Goal: Transaction & Acquisition: Purchase product/service

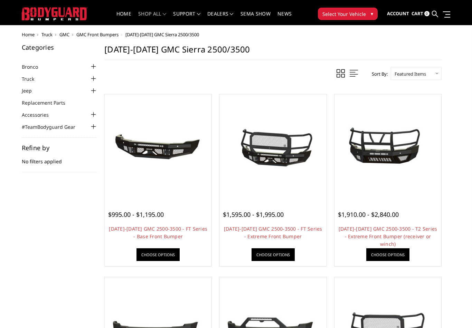
scroll to position [11, 0]
click at [31, 75] on link "Truck" at bounding box center [32, 78] width 21 height 7
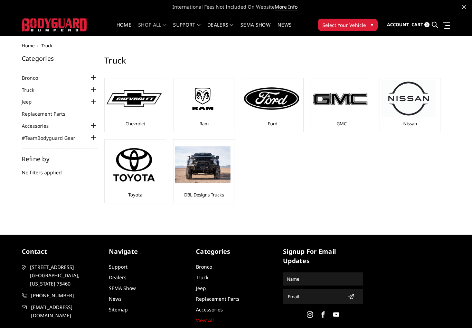
click at [357, 96] on img at bounding box center [340, 99] width 55 height 16
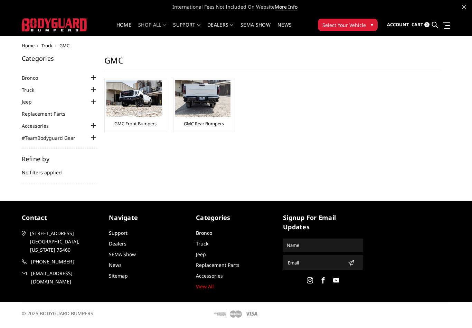
click at [152, 104] on img at bounding box center [133, 98] width 55 height 36
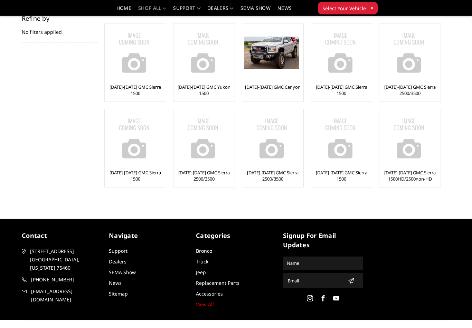
scroll to position [125, 0]
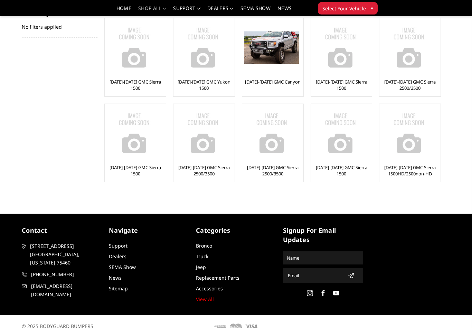
click at [284, 153] on img at bounding box center [271, 133] width 55 height 55
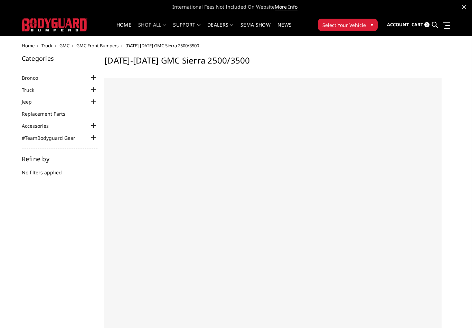
select select "US"
